Goal: Task Accomplishment & Management: Manage account settings

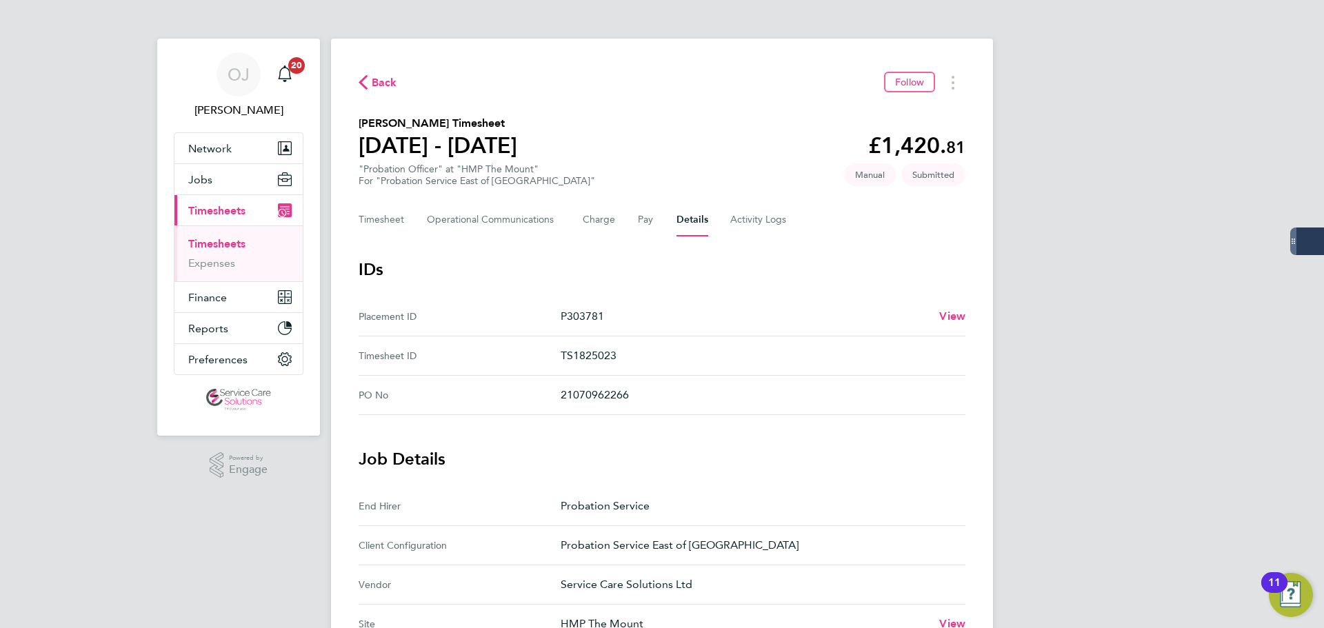
click at [210, 245] on link "Timesheets" at bounding box center [216, 243] width 57 height 13
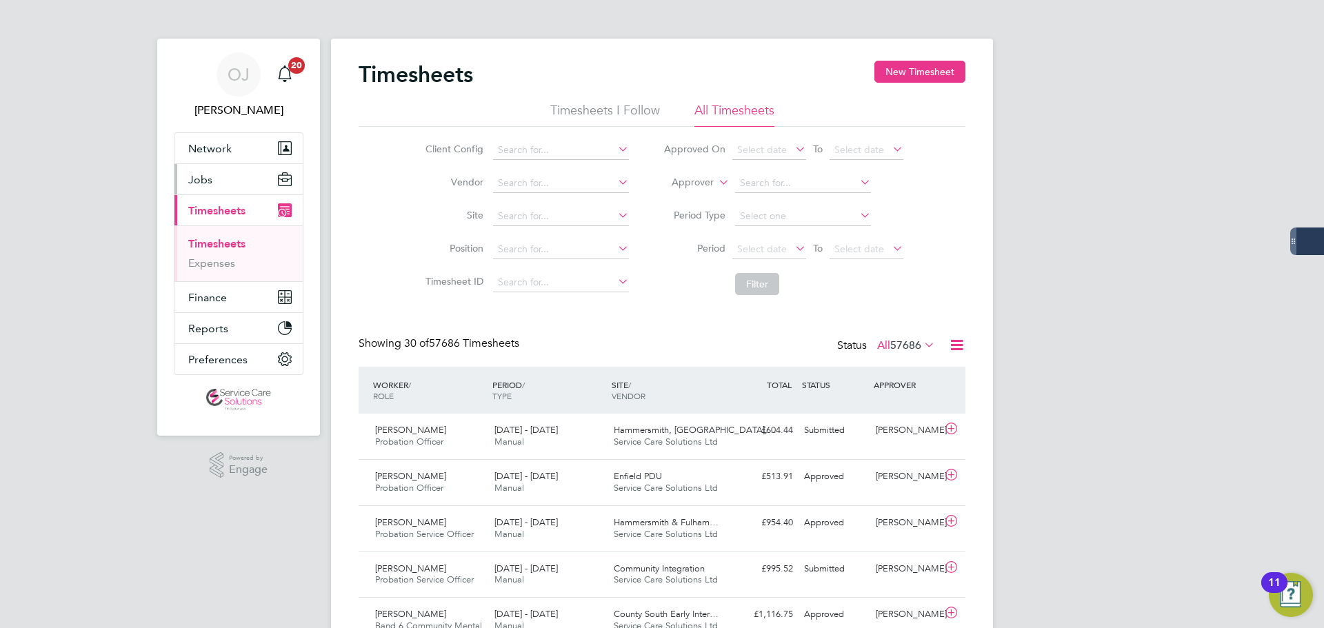
click at [213, 187] on button "Jobs" at bounding box center [238, 179] width 128 height 30
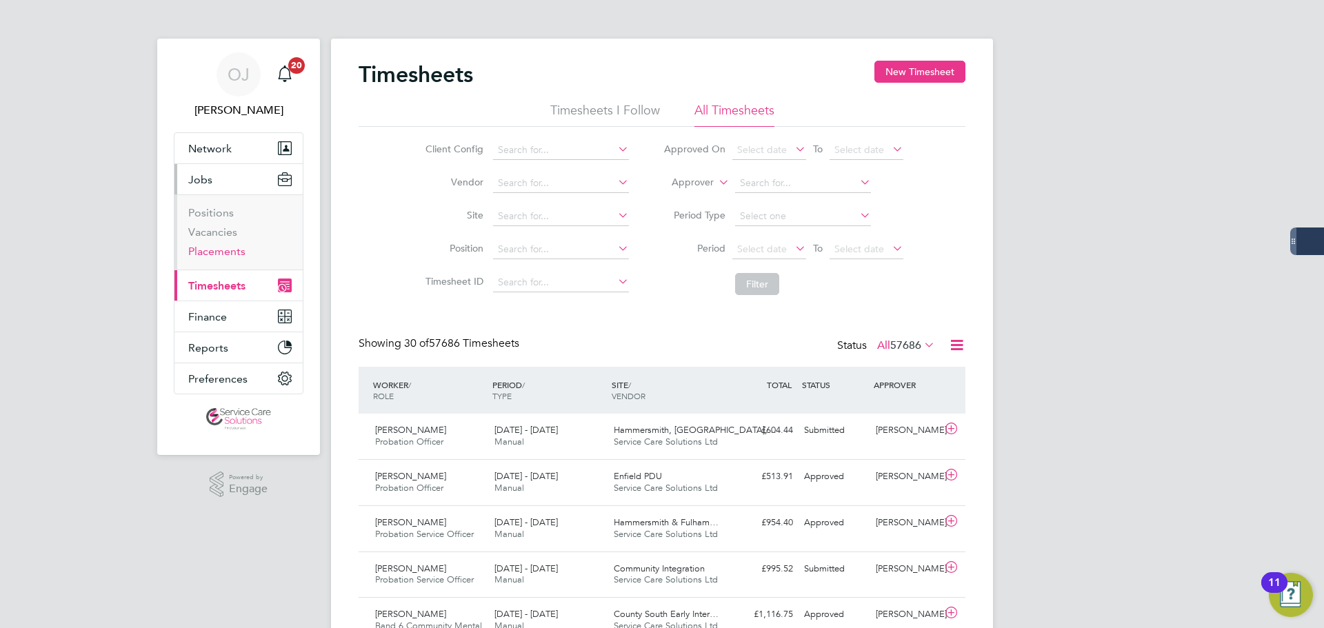
click at [213, 248] on link "Placements" at bounding box center [216, 251] width 57 height 13
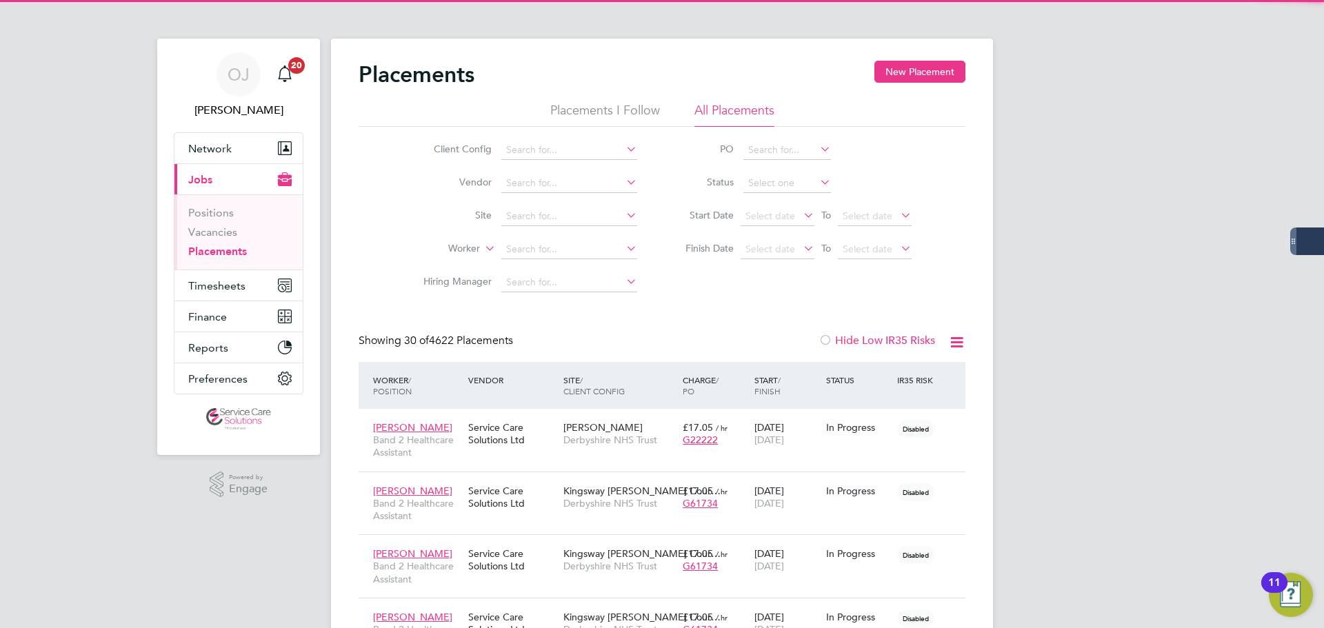
click at [547, 237] on li "Worker" at bounding box center [524, 249] width 259 height 33
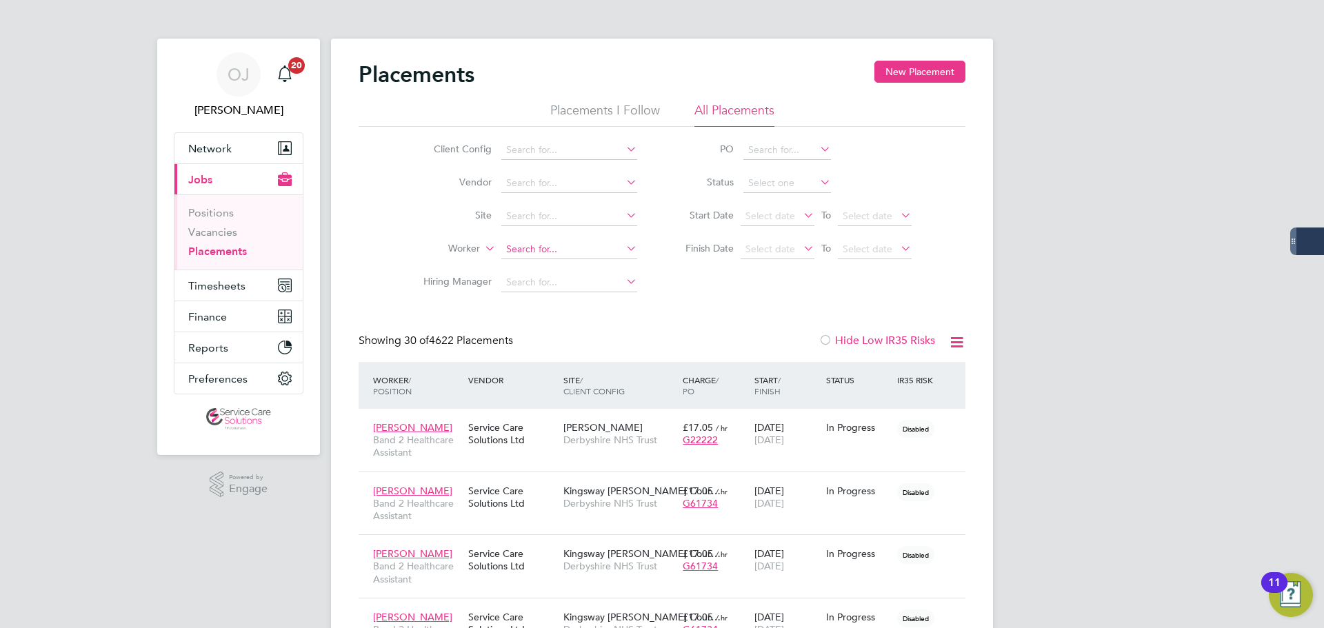
click at [542, 248] on input at bounding box center [569, 249] width 136 height 19
click at [573, 321] on li "[PERSON_NAME]" at bounding box center [569, 324] width 137 height 19
type input "[PERSON_NAME]"
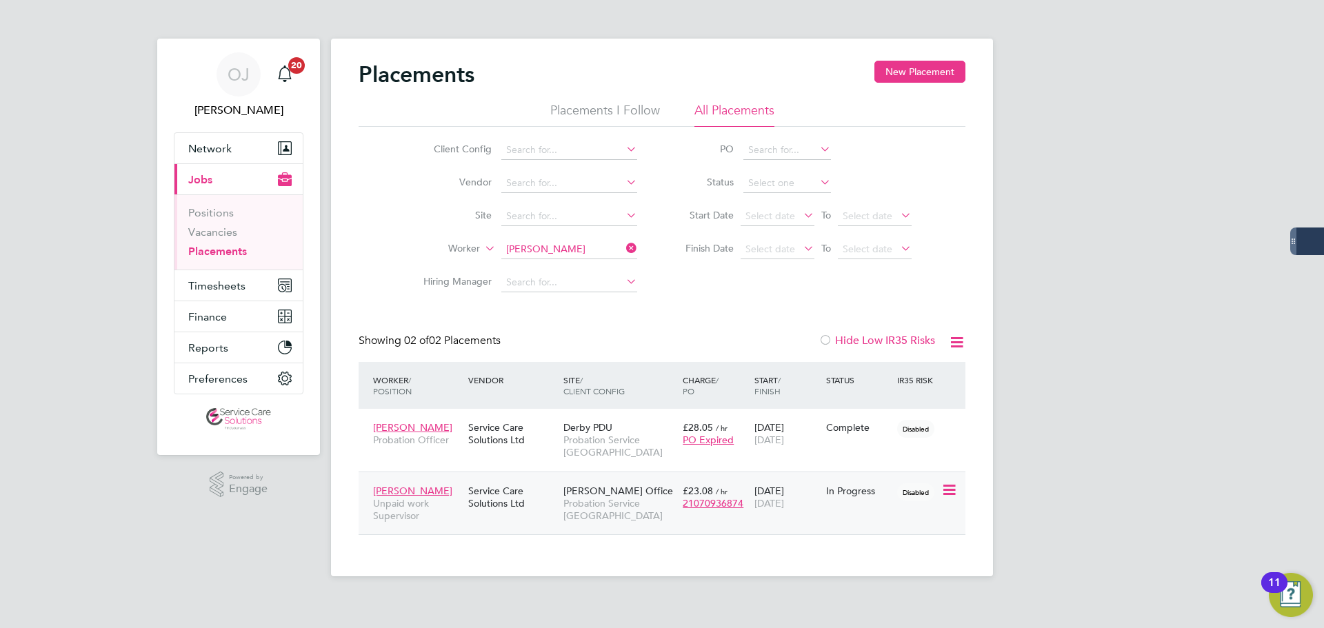
click at [525, 498] on div "Service Care Solutions Ltd" at bounding box center [512, 497] width 95 height 39
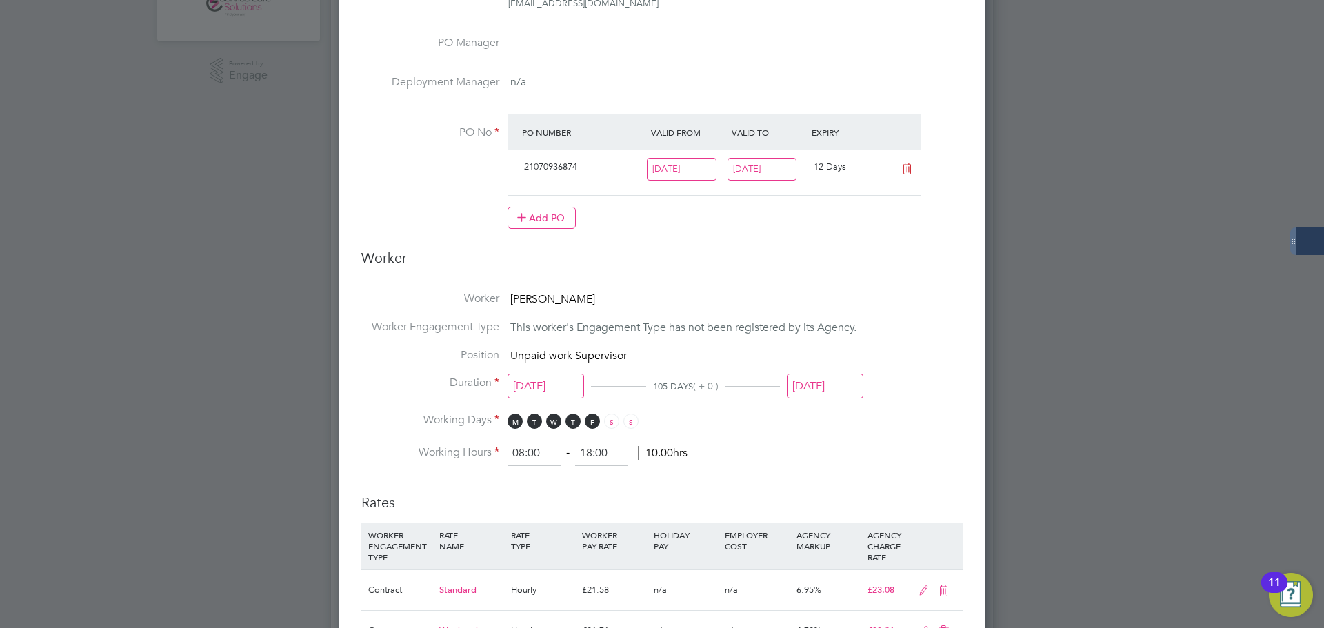
click at [830, 380] on input "[DATE]" at bounding box center [825, 387] width 77 height 26
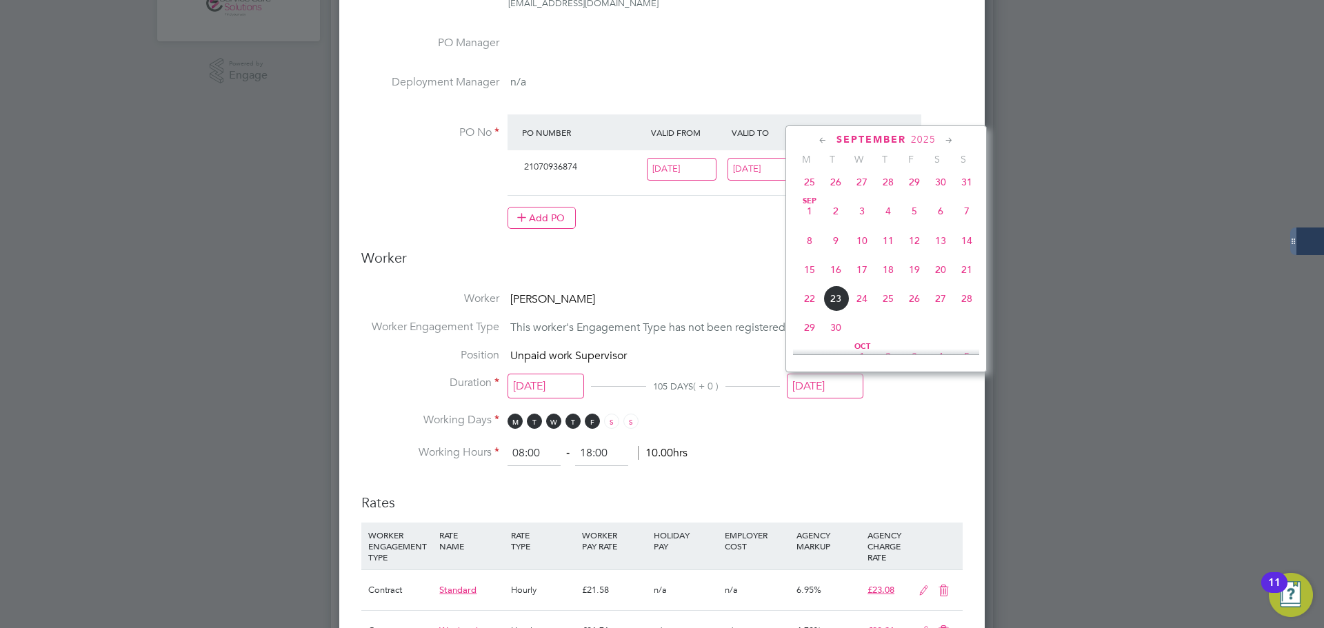
click at [965, 247] on span "14" at bounding box center [967, 241] width 26 height 26
type input "[DATE]"
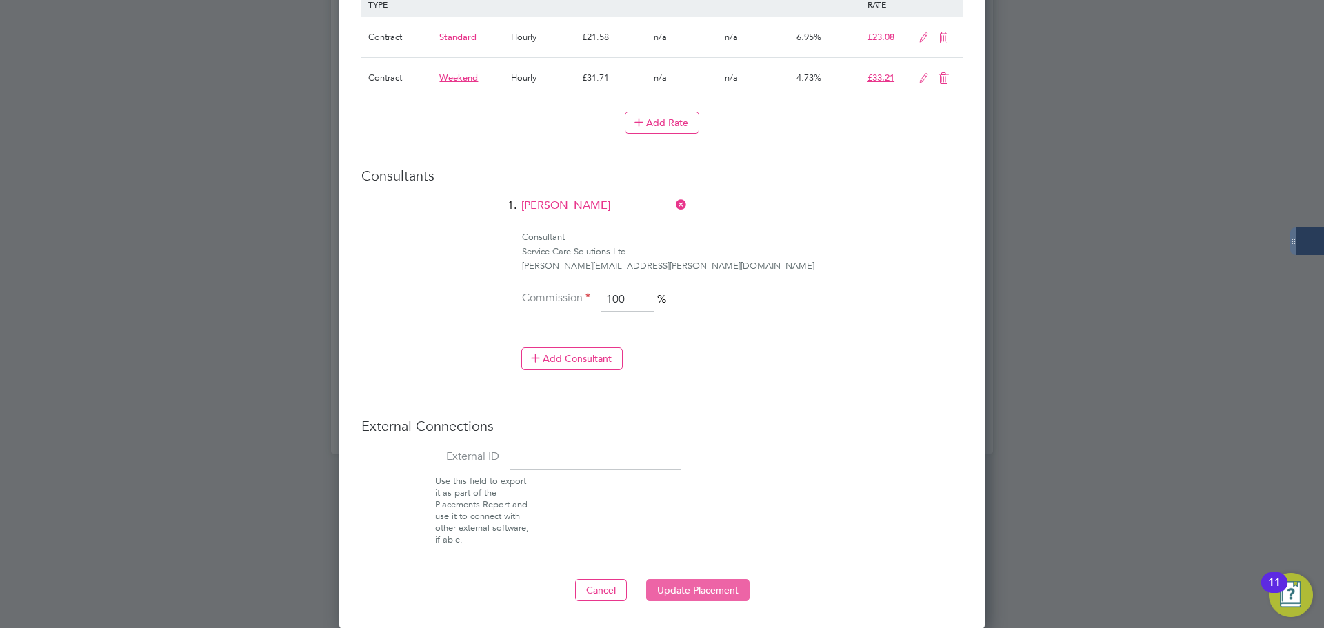
click at [710, 583] on button "Update Placement" at bounding box center [697, 590] width 103 height 22
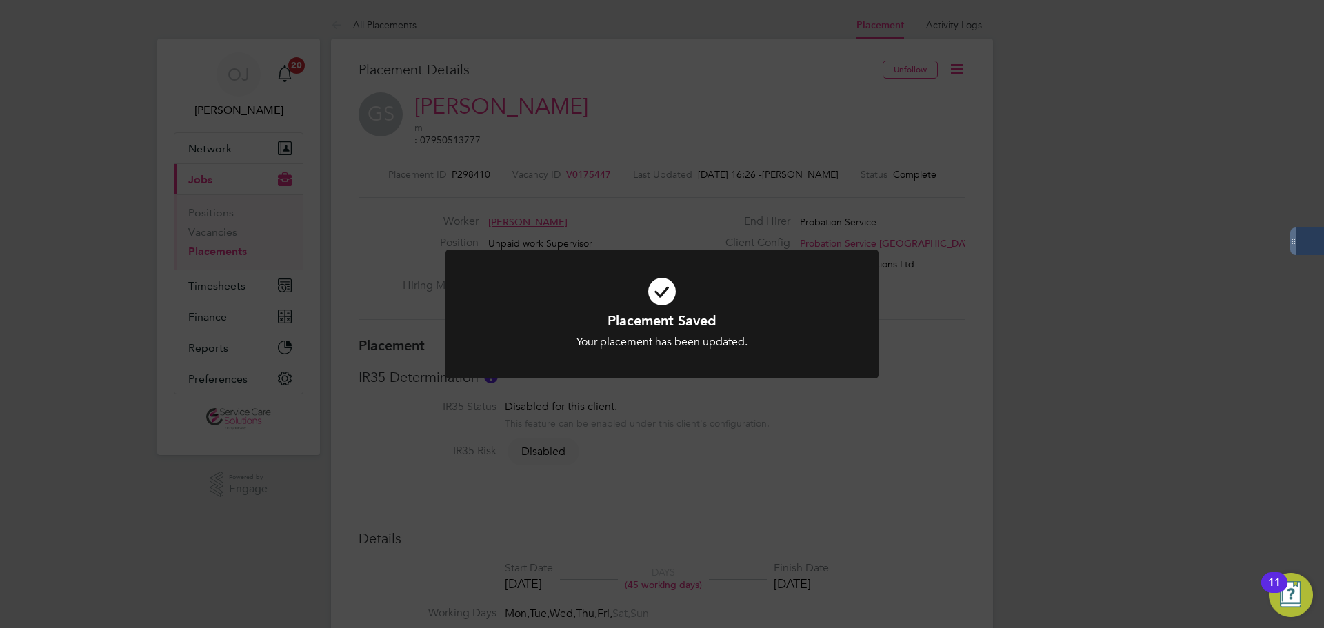
click at [1187, 345] on div "Placement Saved Your placement has been updated. Cancel Okay" at bounding box center [662, 314] width 1324 height 628
